Goal: Contribute content

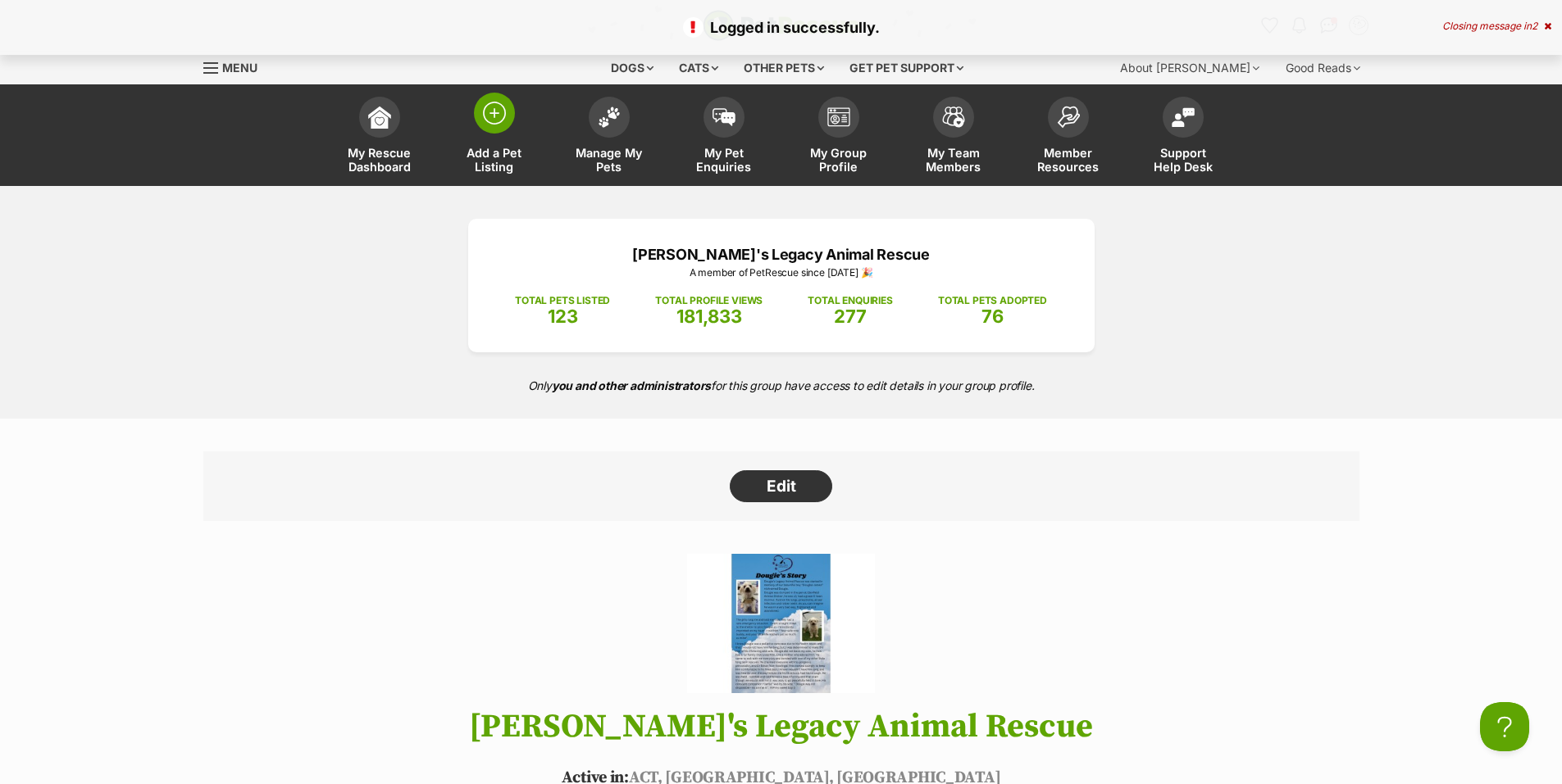
click at [500, 120] on img at bounding box center [494, 113] width 23 height 23
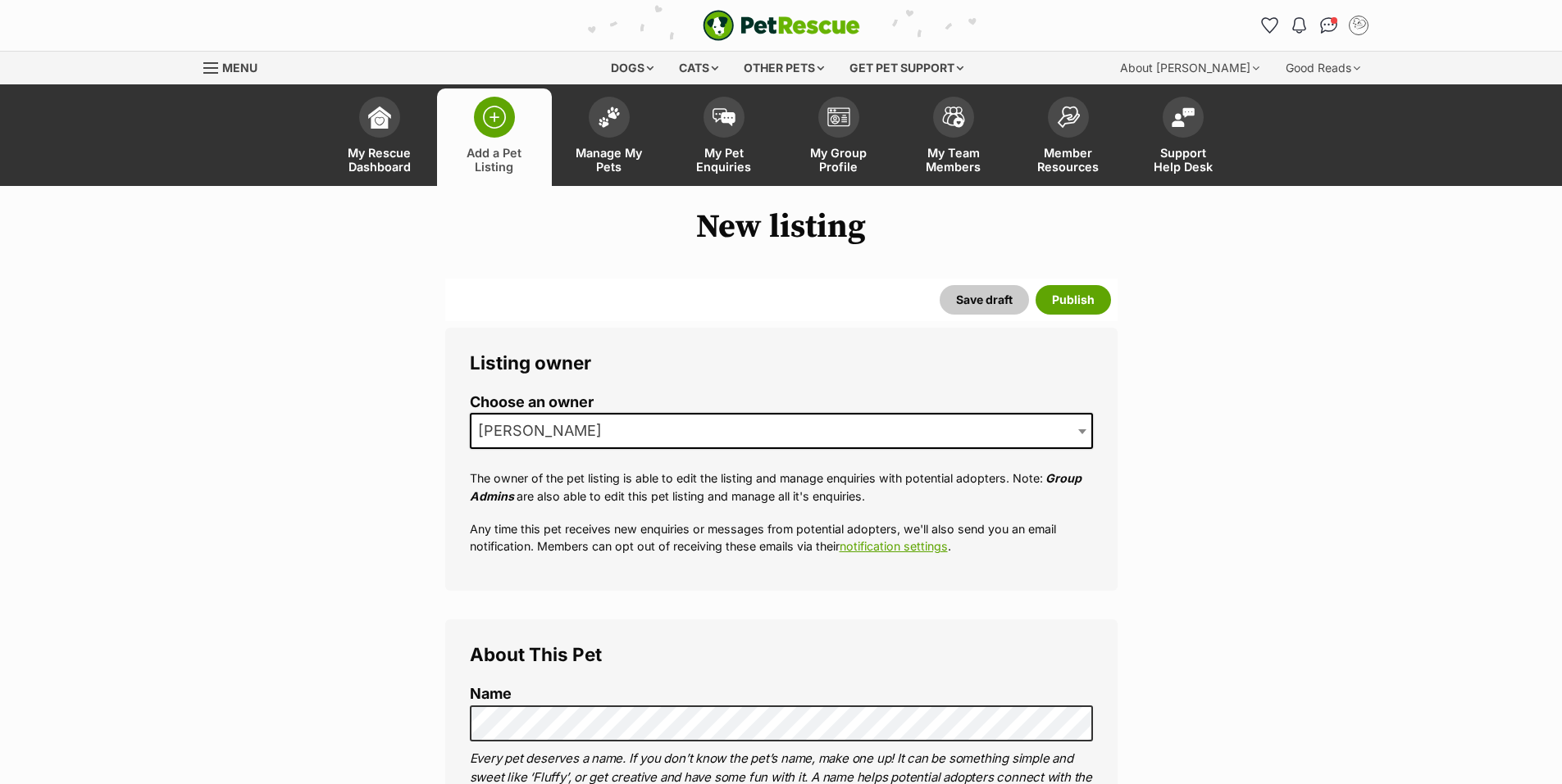
scroll to position [301, 0]
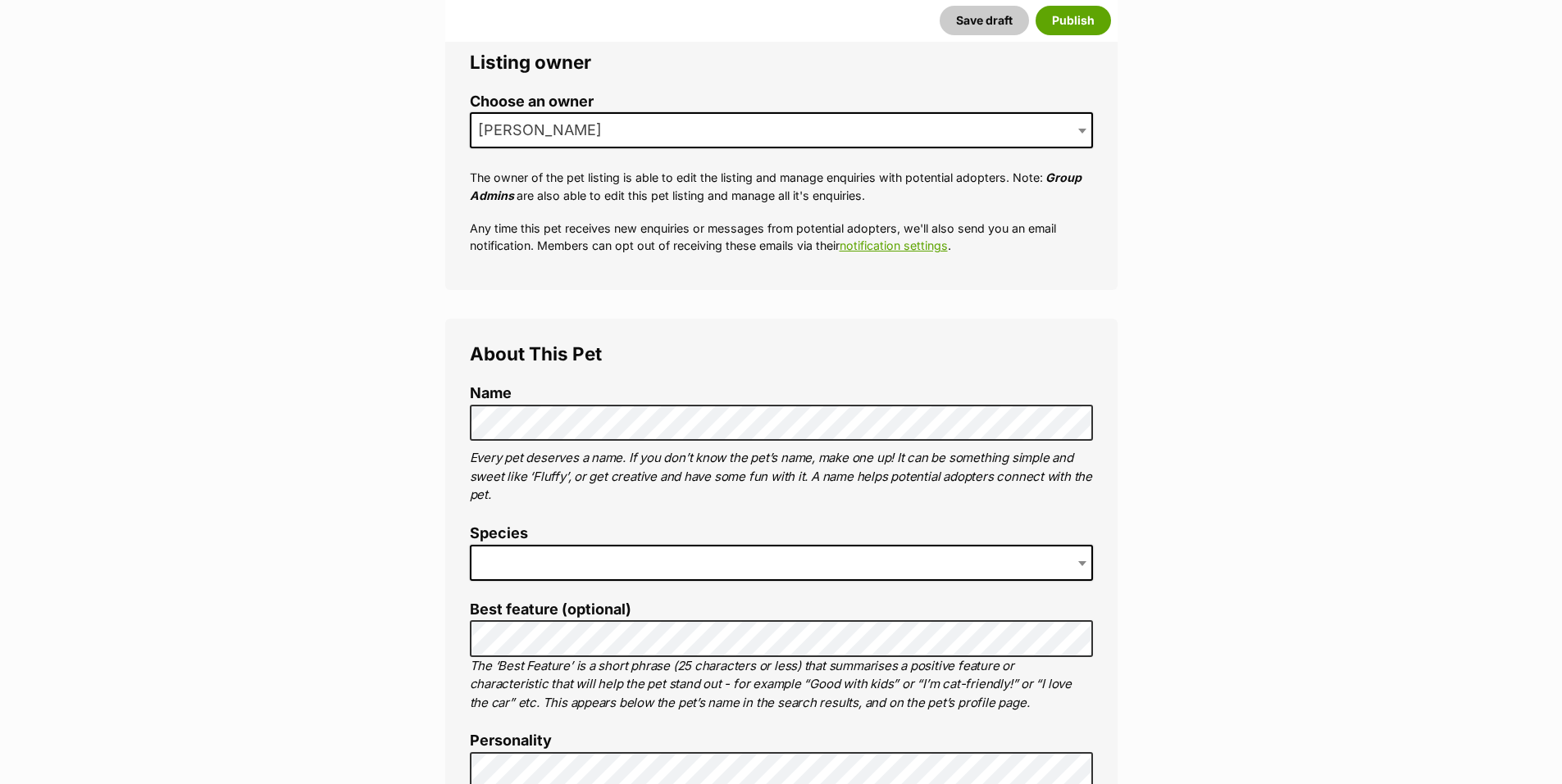
click at [705, 560] on span at bounding box center [781, 563] width 623 height 36
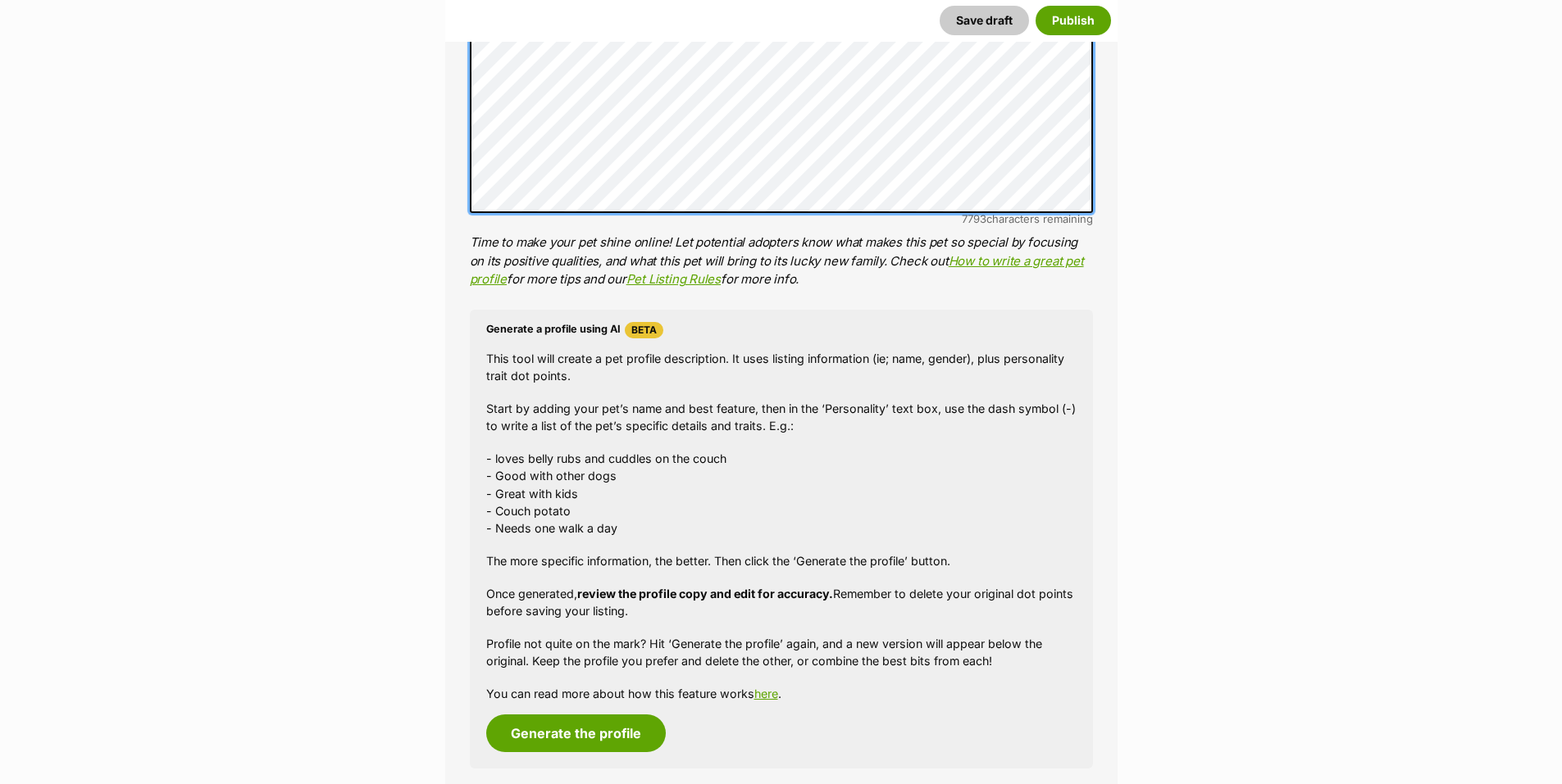
scroll to position [1202, 0]
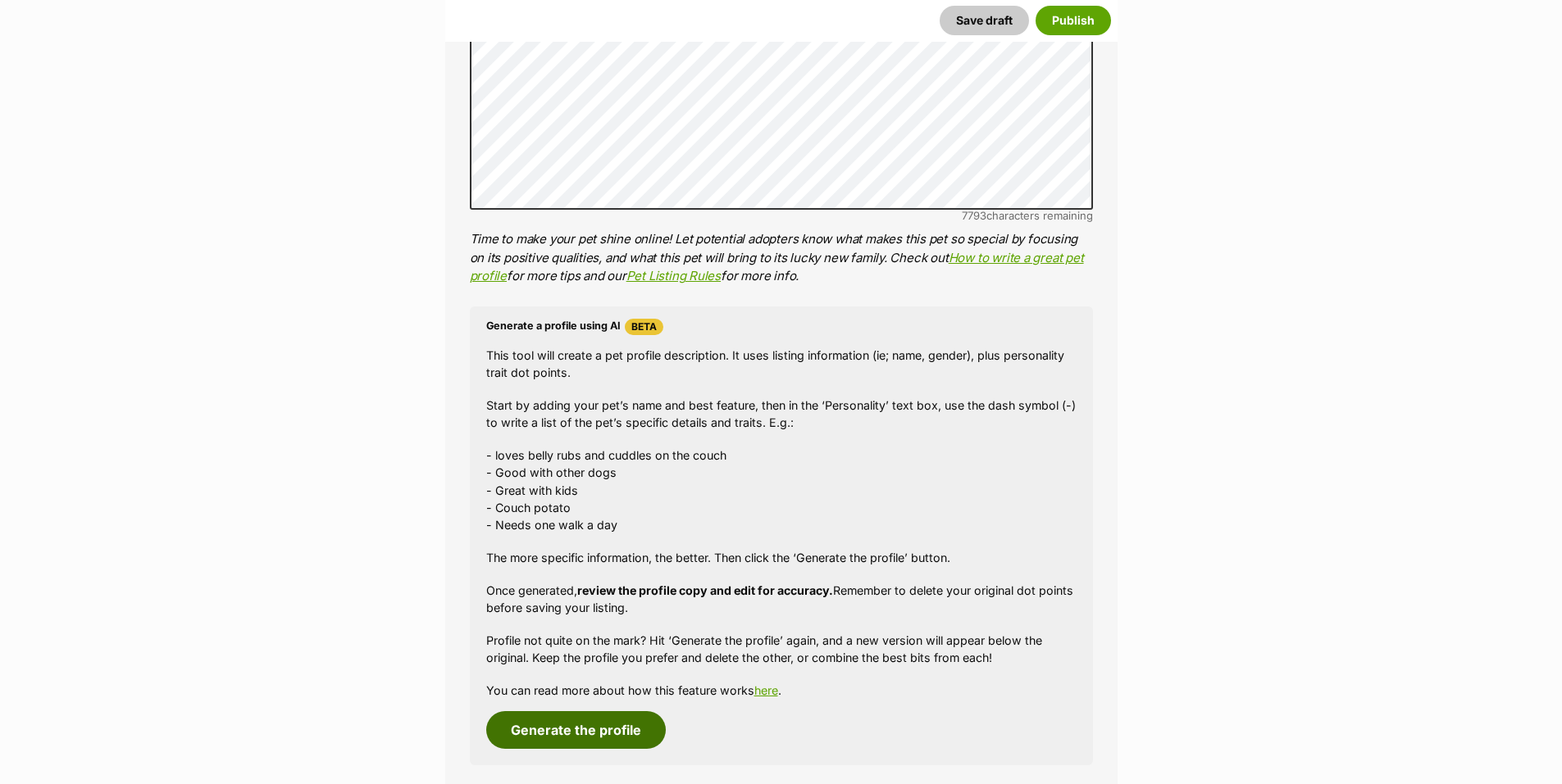
click at [606, 730] on button "Generate the profile" at bounding box center [576, 730] width 180 height 38
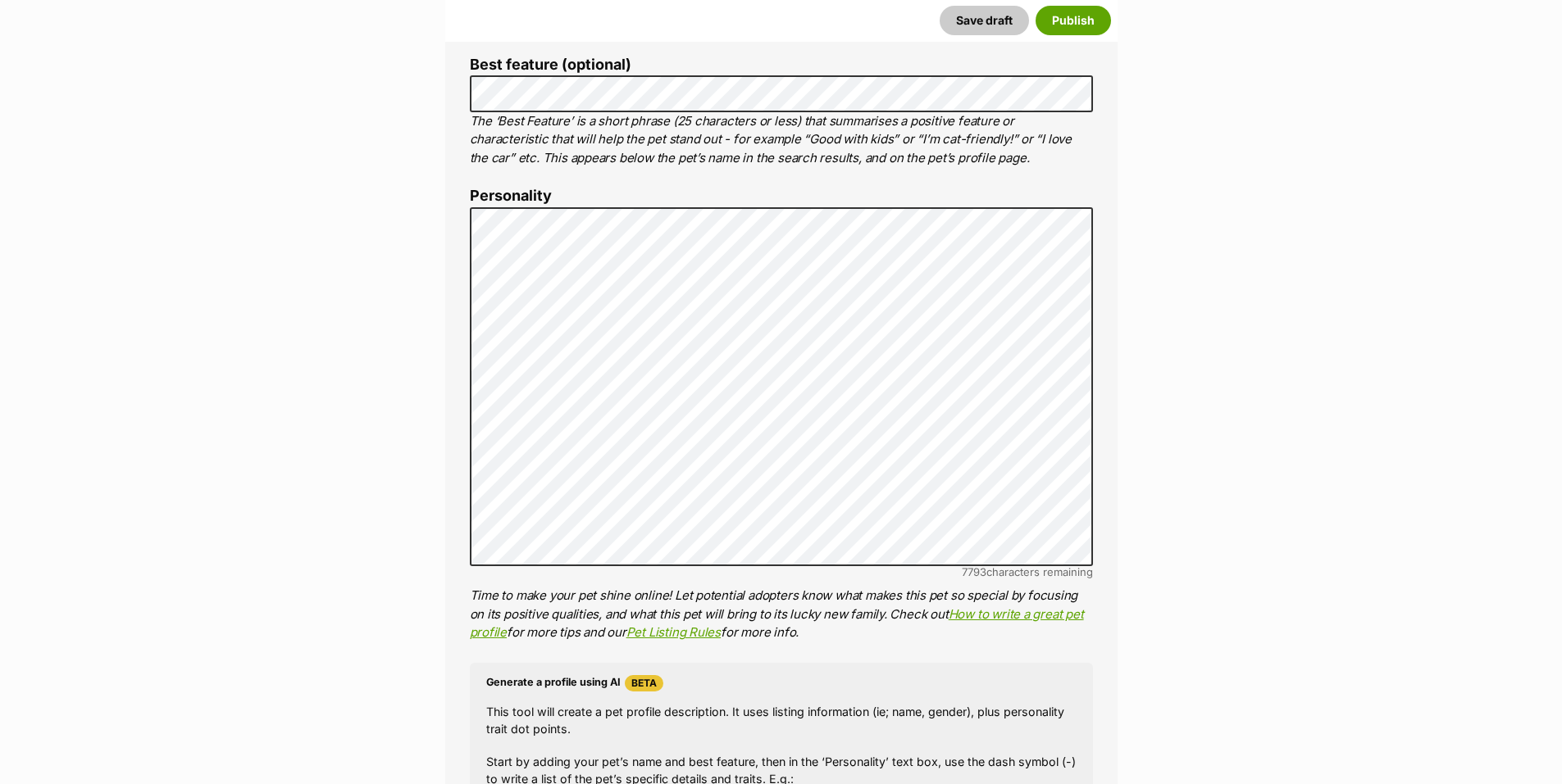
scroll to position [841, 0]
